Goal: Find specific page/section: Find specific page/section

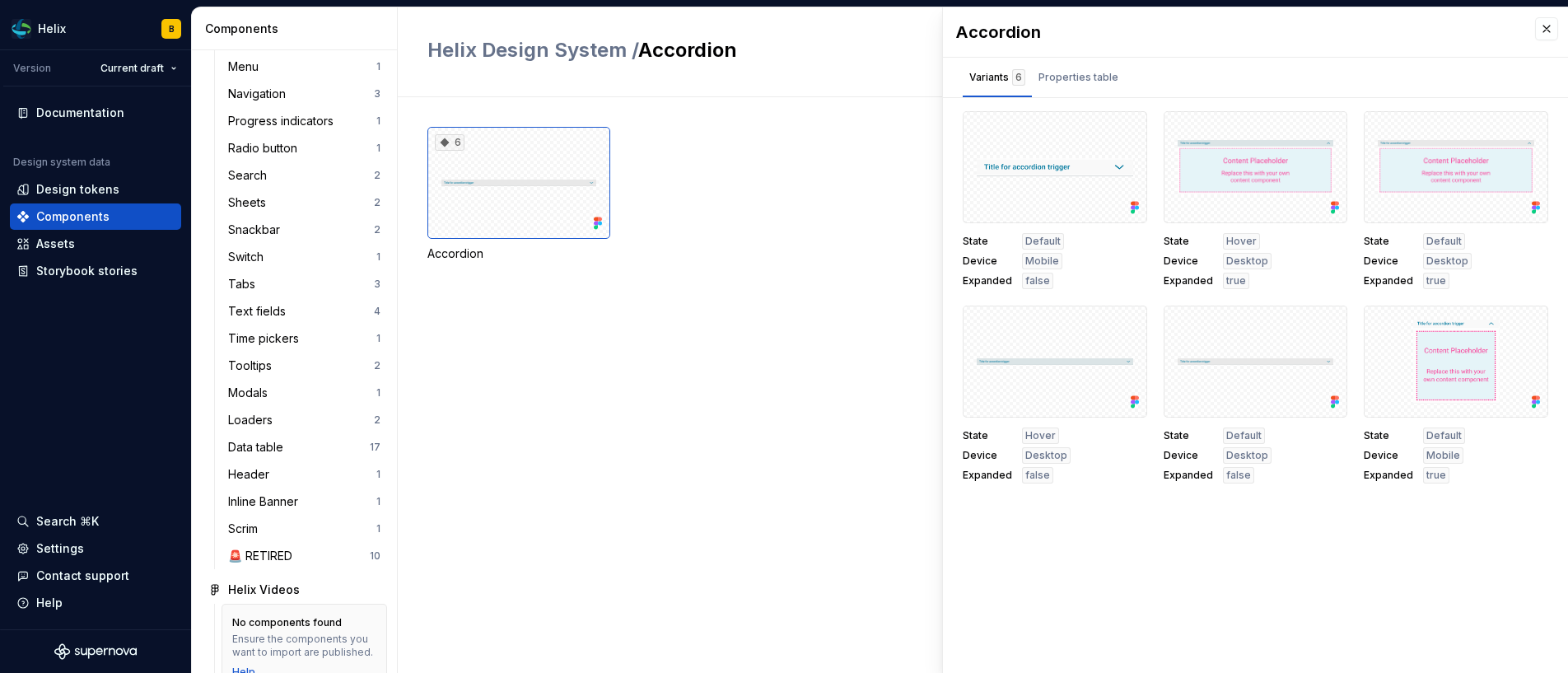
scroll to position [633, 0]
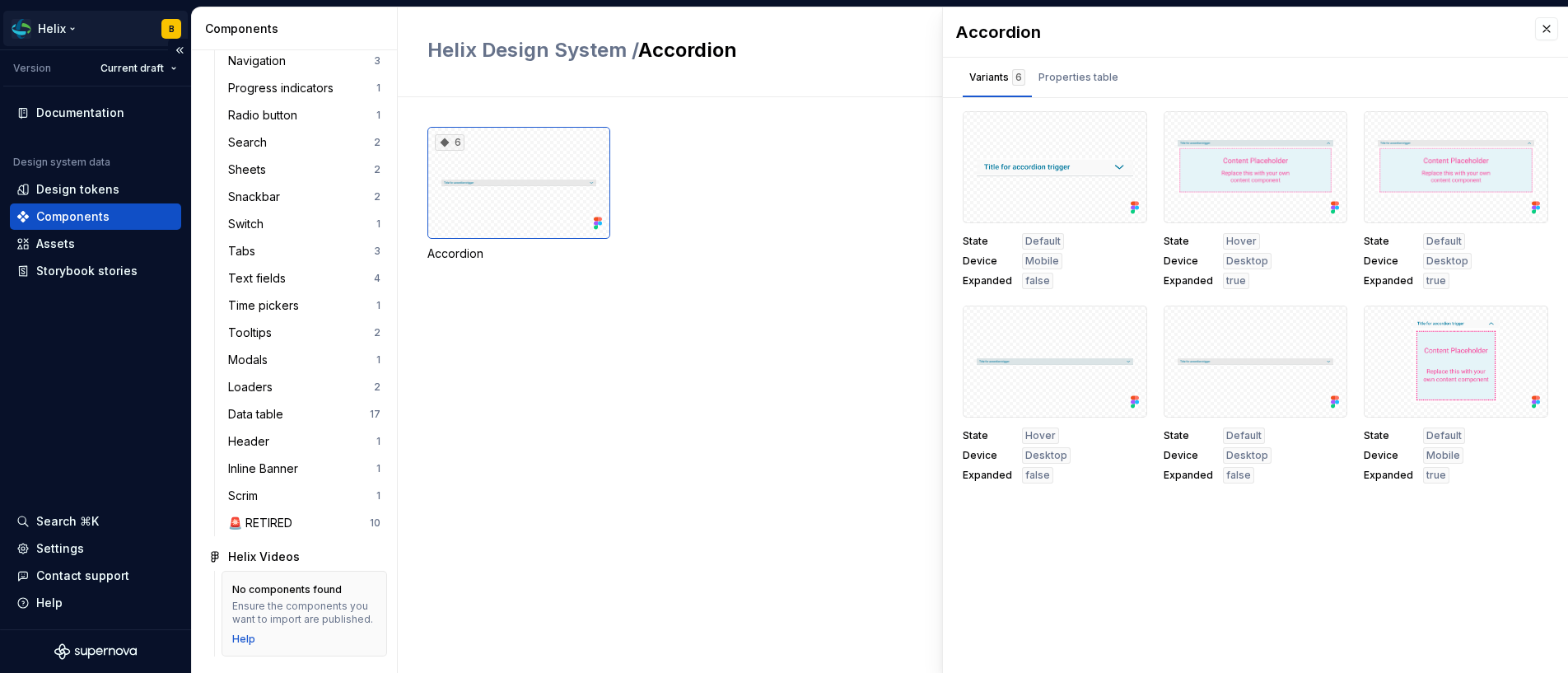
click at [77, 31] on html "Helix B Version Current draft Documentation Design system data Design tokens Co…" at bounding box center [784, 336] width 1568 height 673
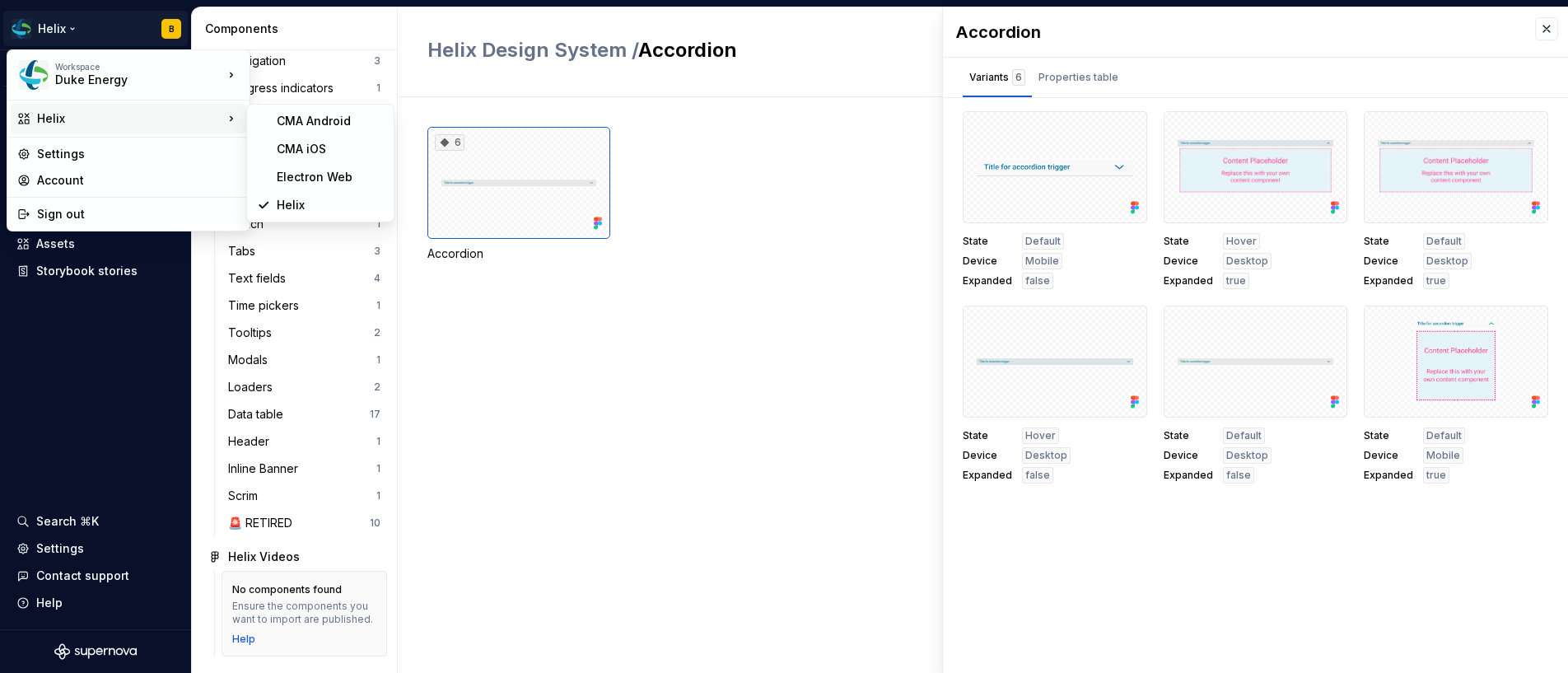
click at [163, 115] on div "Helix" at bounding box center [130, 119] width 186 height 17
click at [333, 179] on div "Electron Web" at bounding box center [330, 177] width 107 height 17
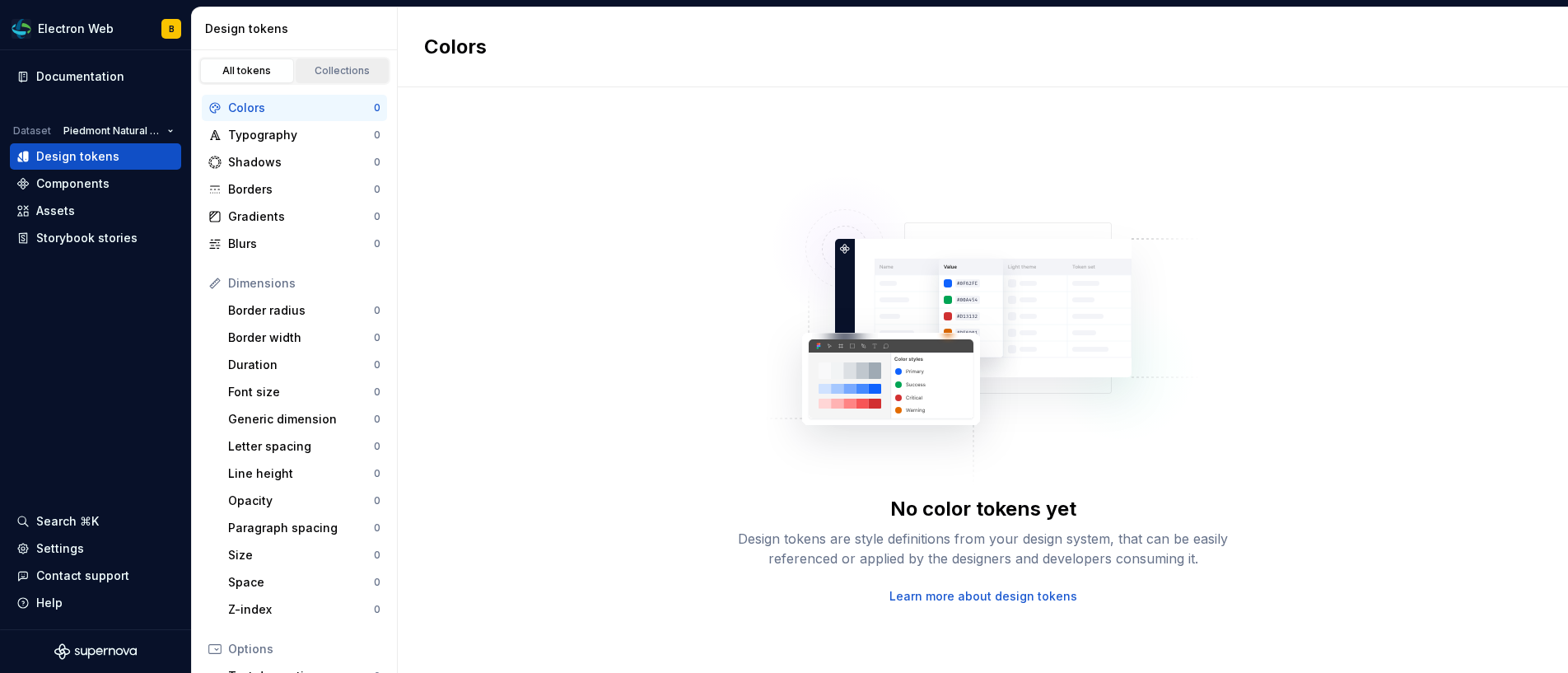
click at [318, 73] on div "Collections" at bounding box center [342, 71] width 82 height 13
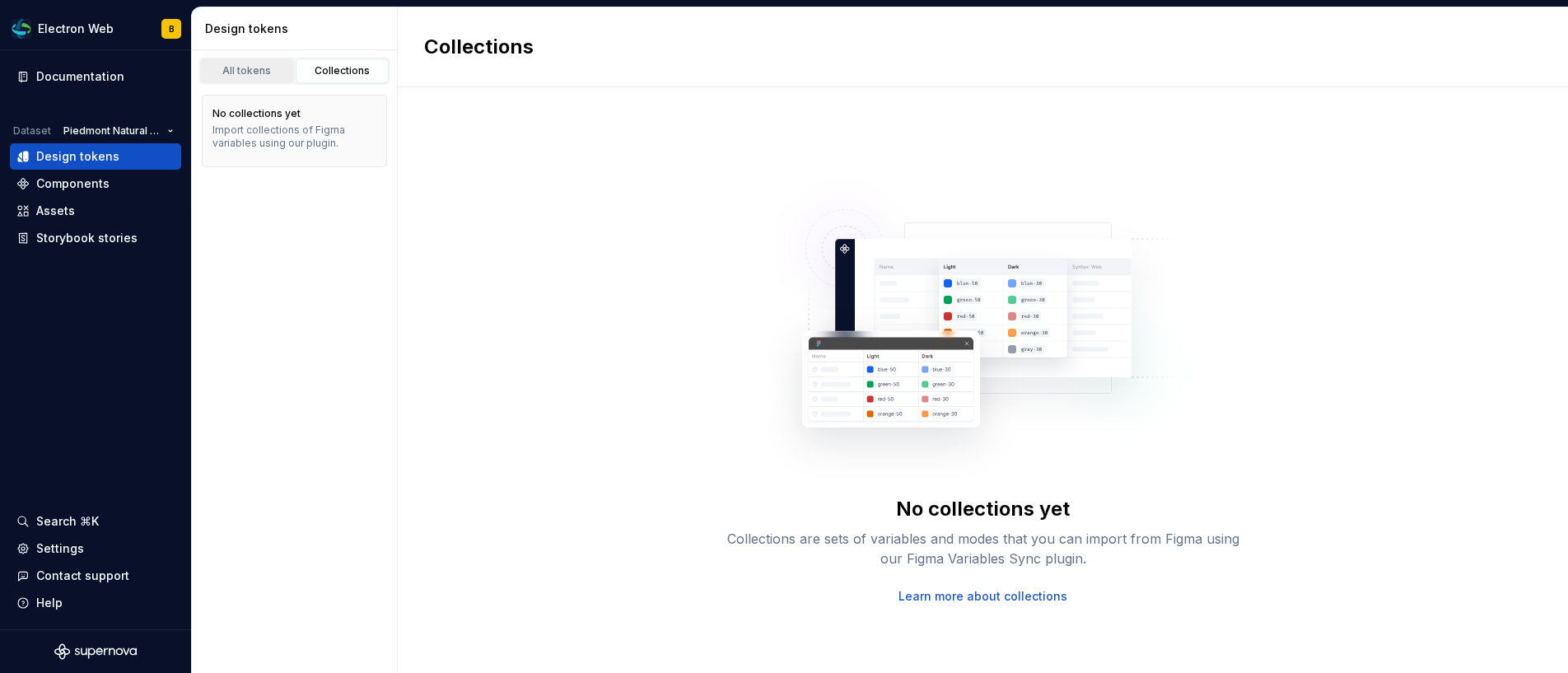
click at [250, 76] on div "All tokens" at bounding box center [247, 71] width 82 height 13
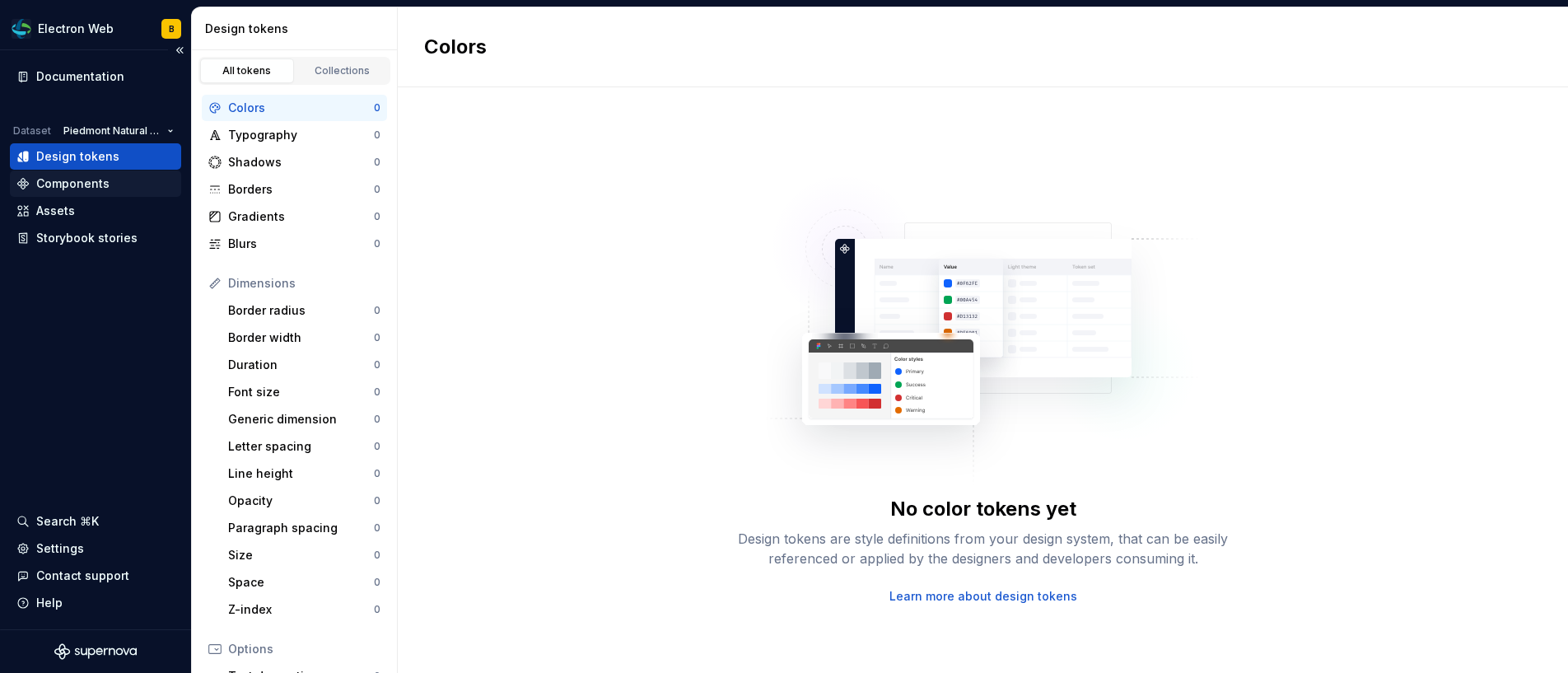
click at [112, 190] on div "Components" at bounding box center [95, 183] width 158 height 17
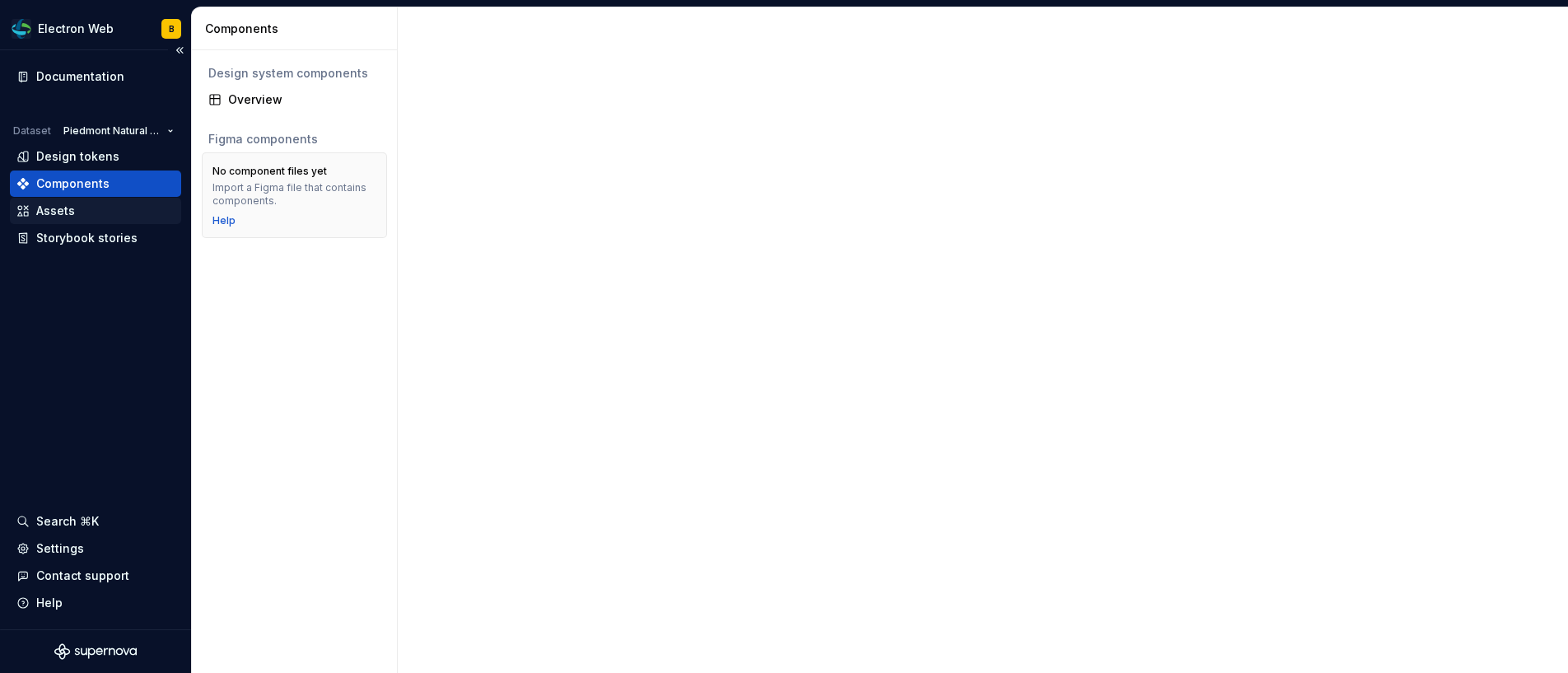
click at [112, 199] on div "Assets" at bounding box center [95, 211] width 171 height 27
